Goal: Navigation & Orientation: Understand site structure

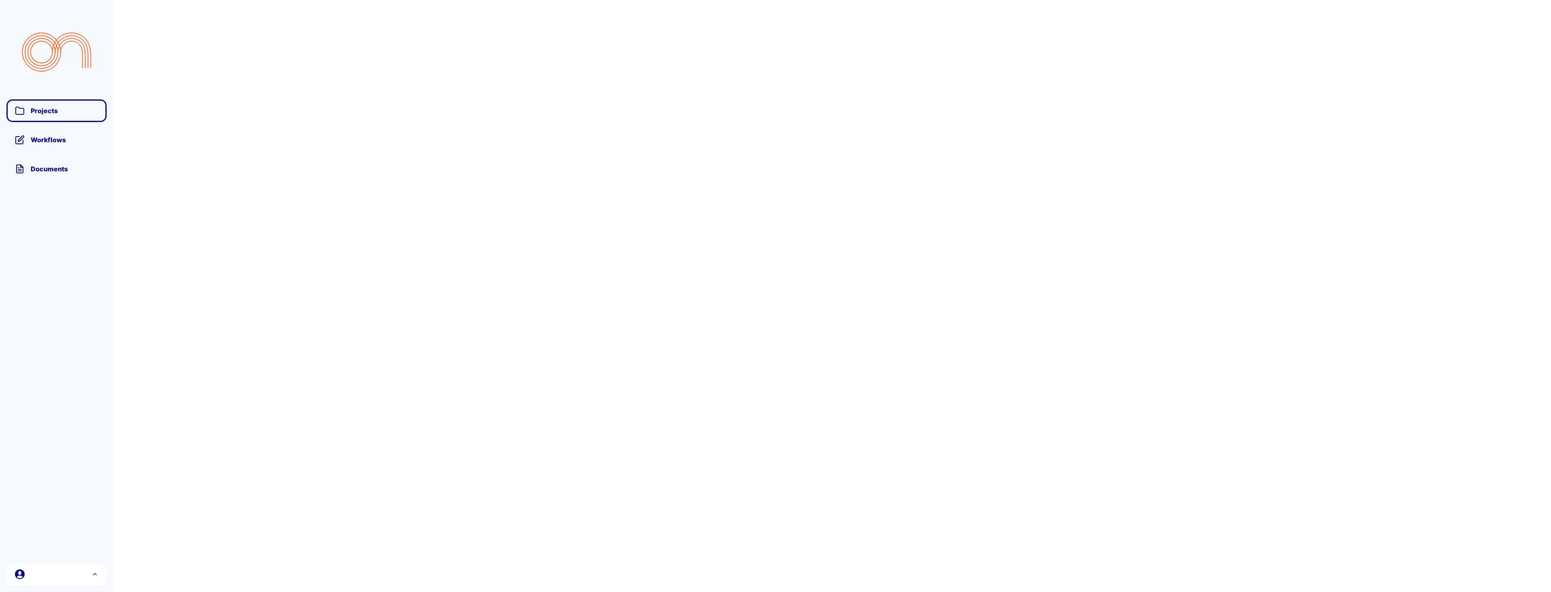
click at [38, 111] on span "Projects" at bounding box center [64, 111] width 68 height 8
click at [46, 112] on span "Projects" at bounding box center [64, 111] width 68 height 8
click at [48, 139] on span "Workflows" at bounding box center [64, 140] width 68 height 8
click at [56, 170] on span "Documents" at bounding box center [64, 169] width 68 height 8
